Goal: Task Accomplishment & Management: Use online tool/utility

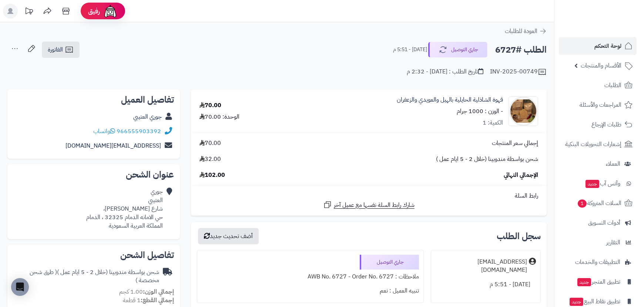
scroll to position [202, 0]
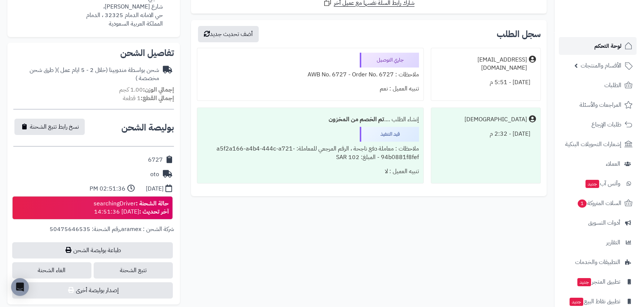
click at [611, 40] on link "لوحة التحكم" at bounding box center [598, 46] width 78 height 18
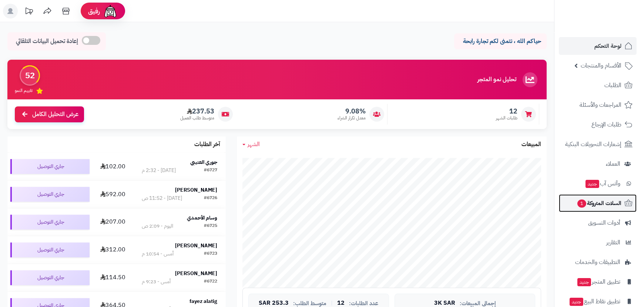
click at [615, 201] on span "السلات المتروكة 1" at bounding box center [599, 203] width 45 height 10
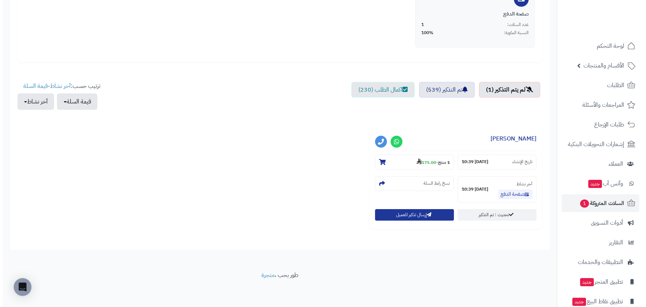
scroll to position [190, 0]
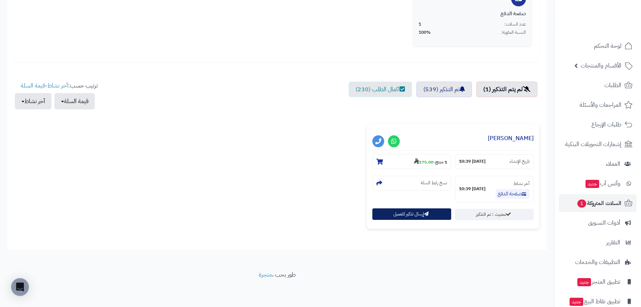
click at [406, 213] on button "إرسال تذكير للعميل" at bounding box center [412, 213] width 79 height 11
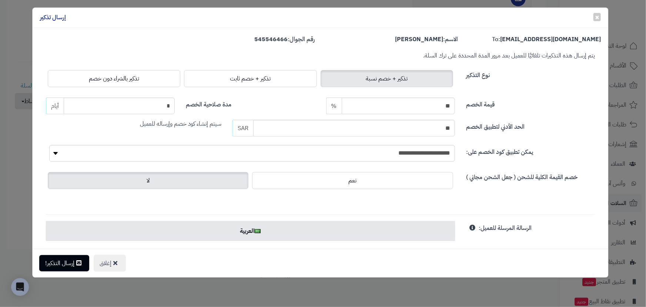
drag, startPoint x: 104, startPoint y: 76, endPoint x: 100, endPoint y: 170, distance: 93.8
click at [106, 77] on span "تذكير بالشراء دون خصم" at bounding box center [114, 78] width 50 height 9
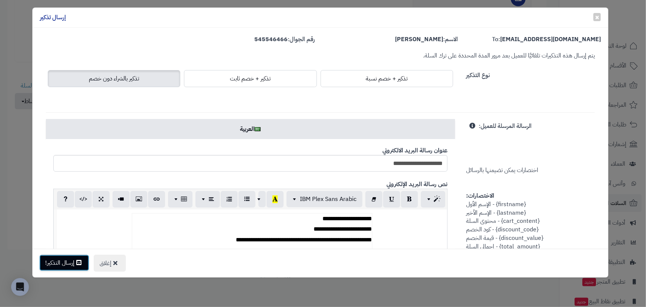
click at [76, 260] on button "إرسال التذكير!" at bounding box center [64, 262] width 50 height 16
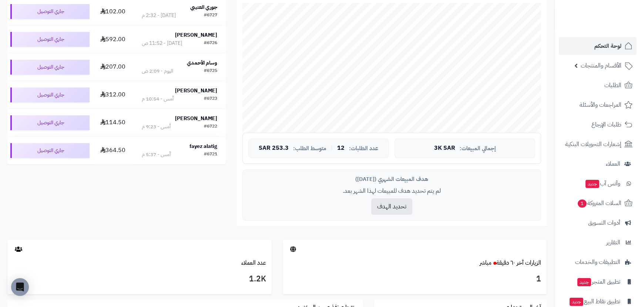
scroll to position [168, 0]
